Goal: Check status: Check status

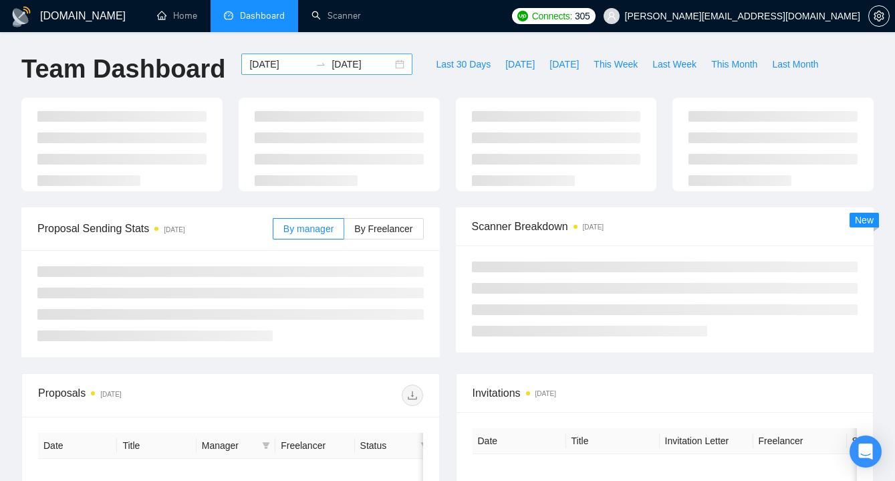
click at [389, 65] on div "[DOMAIN_NAME] Home Dashboard Scanner Connects: 305 [EMAIL_ADDRESS][DOMAIN_NAME]…" at bounding box center [447, 240] width 895 height 481
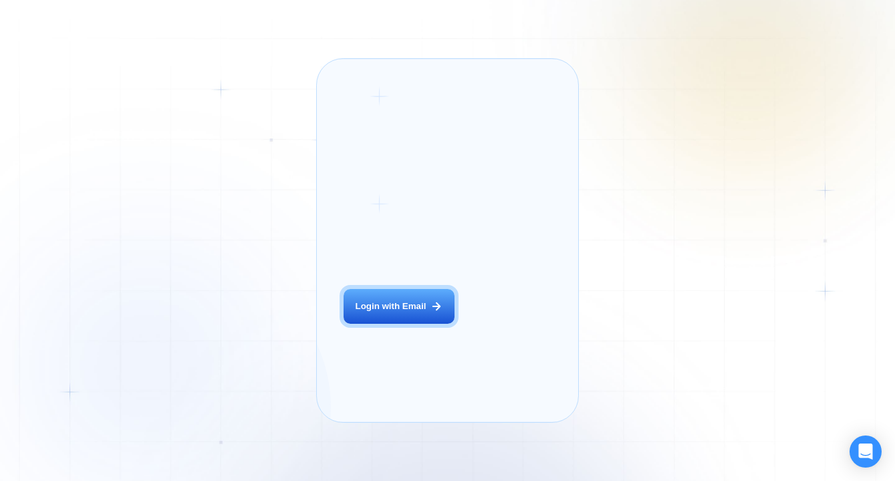
click at [402, 312] on div "Login with Email" at bounding box center [391, 306] width 71 height 12
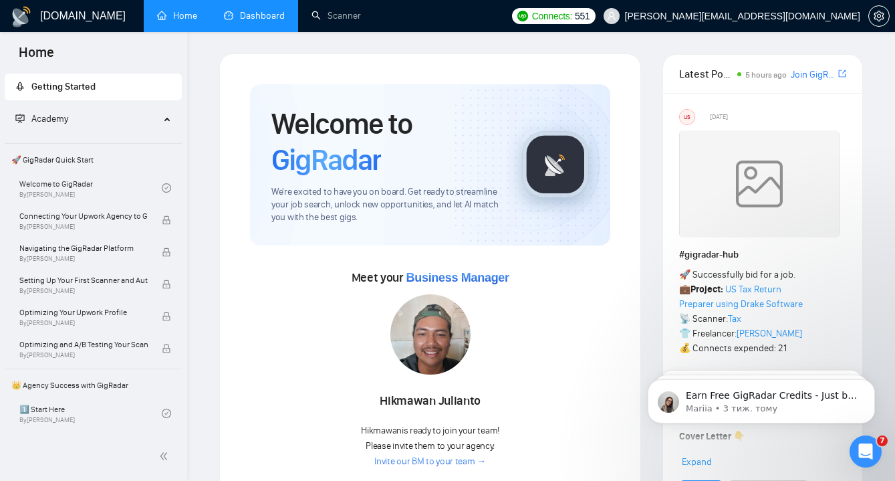
click at [252, 21] on link "Dashboard" at bounding box center [254, 15] width 61 height 11
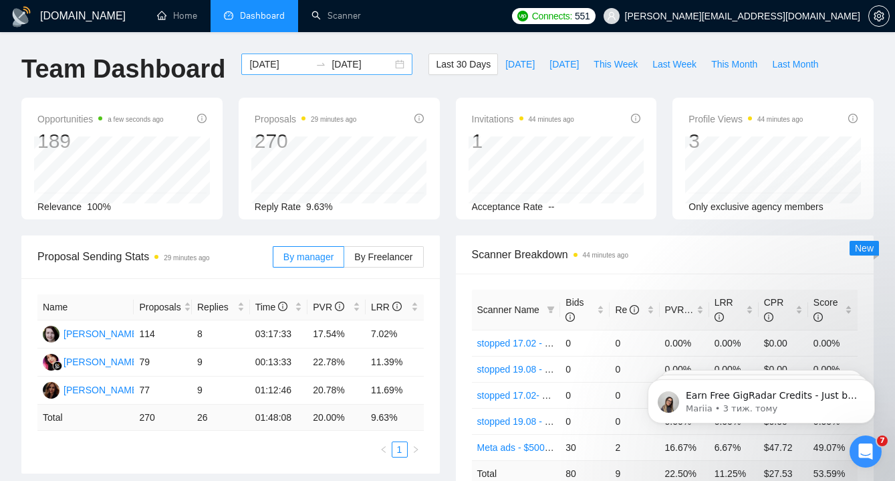
click at [391, 65] on div "2025-08-16 2025-09-15" at bounding box center [326, 63] width 171 height 21
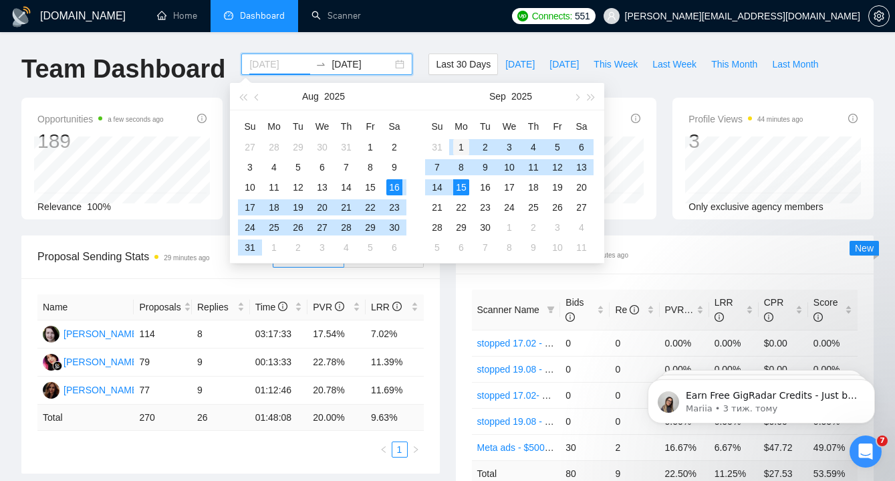
type input "2025-09-01"
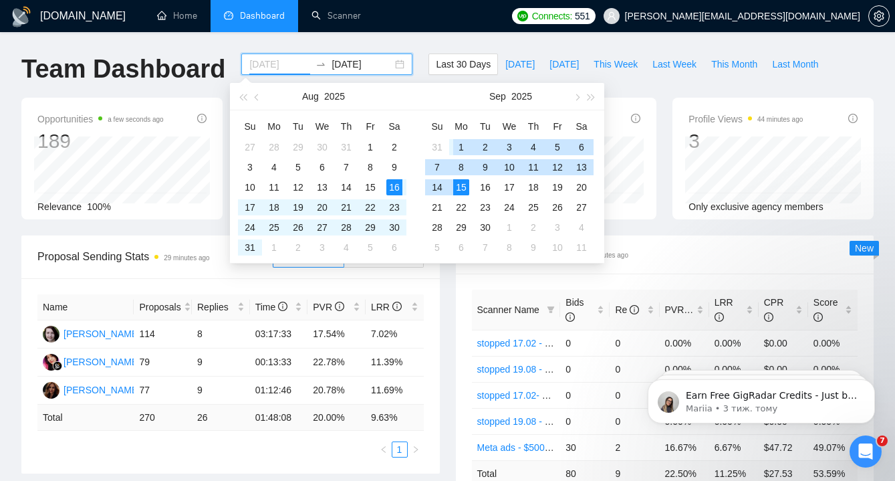
click at [460, 148] on div "1" at bounding box center [461, 147] width 16 height 16
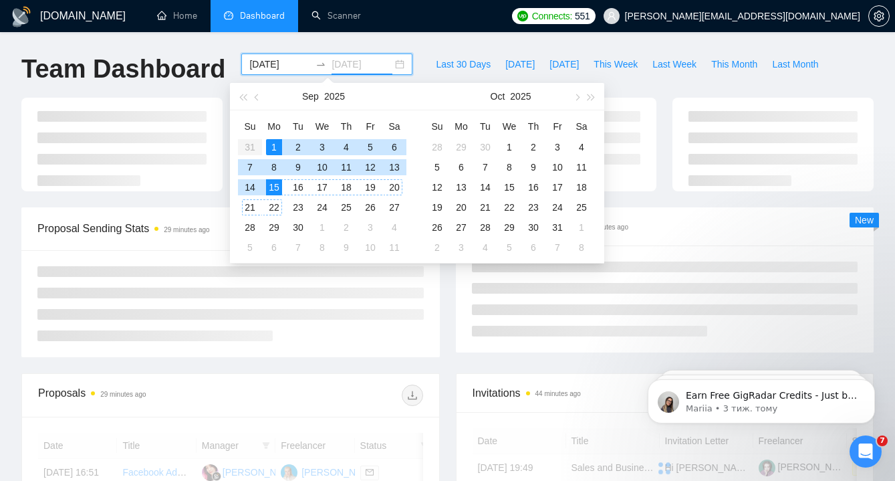
click at [273, 189] on div "15" at bounding box center [274, 187] width 16 height 16
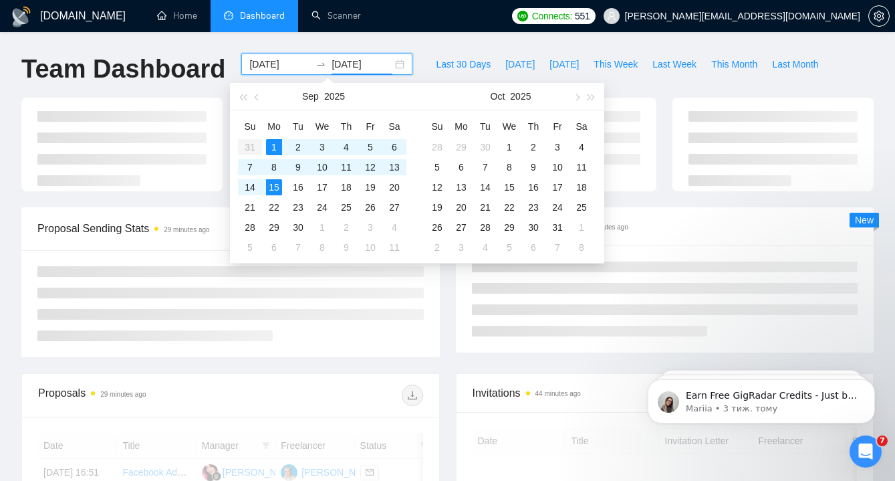
type input "2025-09-15"
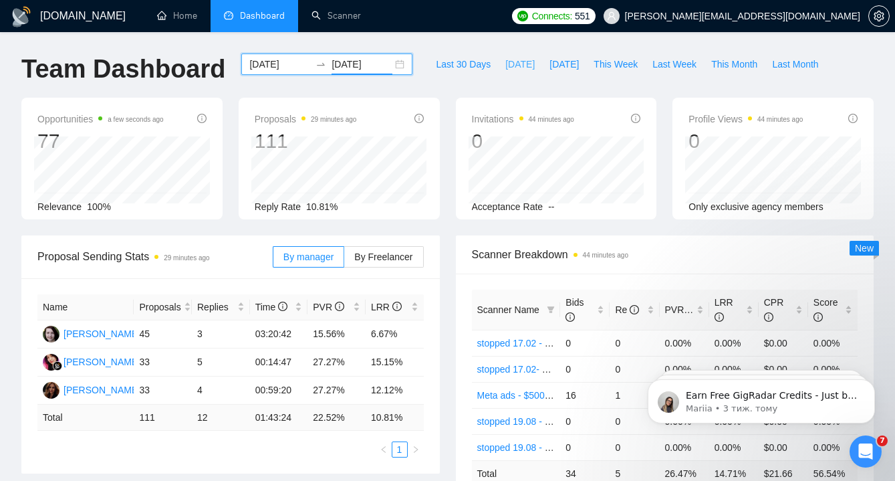
click at [506, 66] on span "[DATE]" at bounding box center [520, 64] width 29 height 15
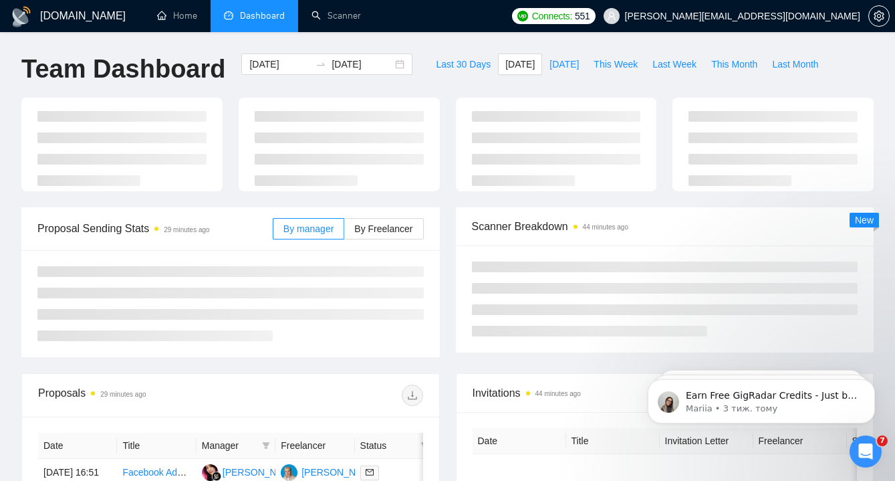
type input "2025-09-15"
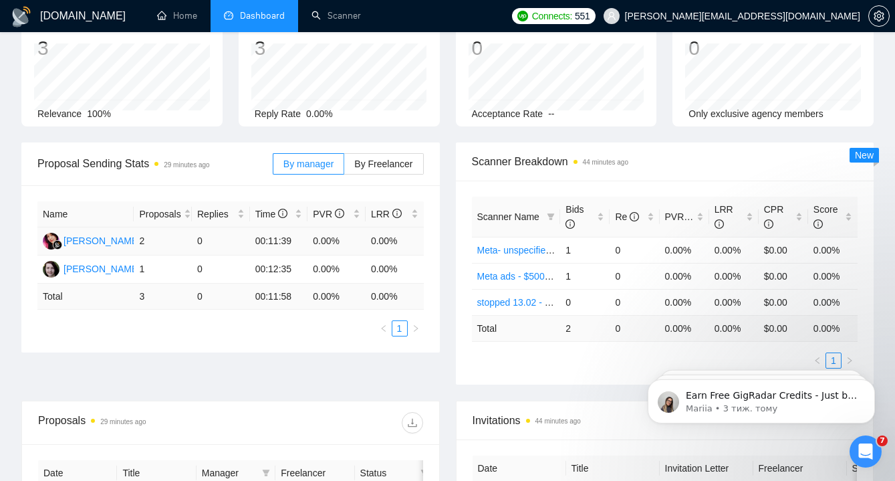
scroll to position [116, 0]
